Goal: Transaction & Acquisition: Purchase product/service

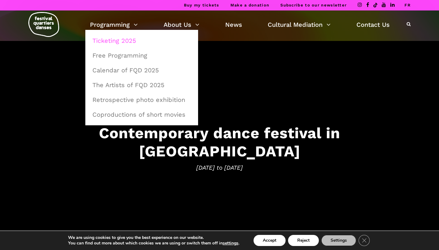
click at [109, 40] on link "Ticketing 2025" at bounding box center [142, 41] width 106 height 14
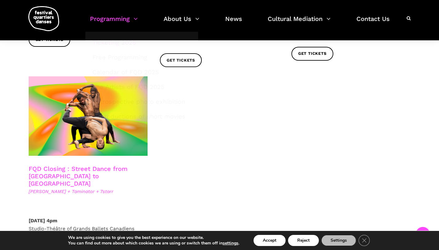
scroll to position [1068, 0]
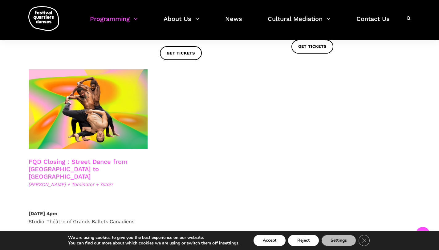
click at [96, 158] on link "FQD Closing : Street Dance from [GEOGRAPHIC_DATA] to [GEOGRAPHIC_DATA]" at bounding box center [78, 169] width 99 height 22
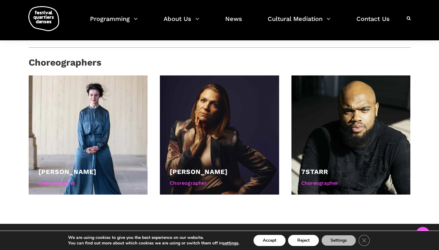
scroll to position [373, 0]
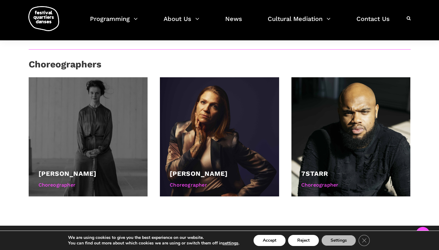
click at [98, 137] on div at bounding box center [88, 136] width 119 height 119
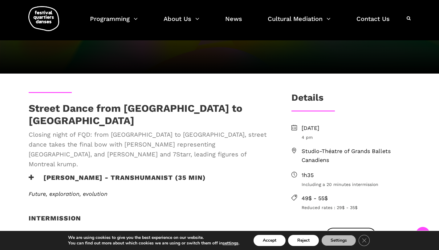
scroll to position [108, 0]
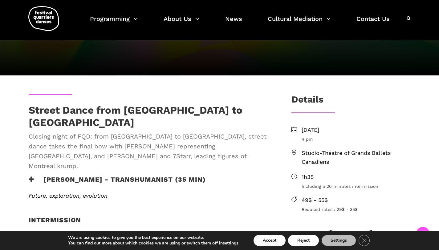
click at [101, 175] on h3 "Lene Boel - TRANSHUMANIST (35 min)" at bounding box center [117, 182] width 177 height 15
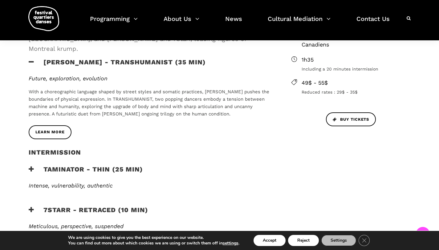
scroll to position [238, 0]
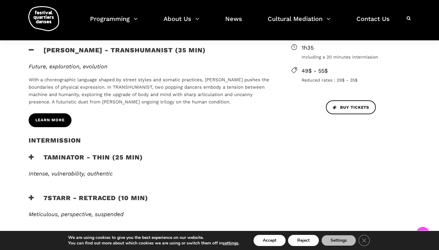
click at [48, 117] on span "Learn more" at bounding box center [49, 120] width 29 height 6
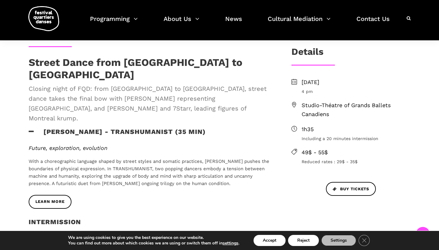
scroll to position [159, 0]
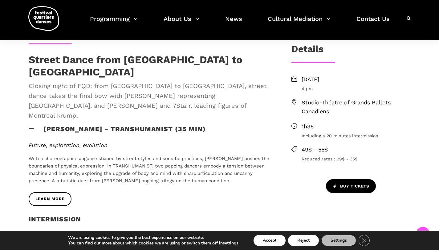
click at [347, 189] on span "Buy tickets" at bounding box center [351, 186] width 36 height 6
